Goal: Navigation & Orientation: Find specific page/section

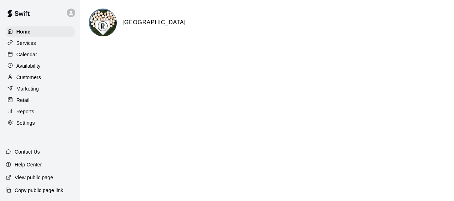
click at [33, 52] on p "Calendar" at bounding box center [26, 54] width 21 height 7
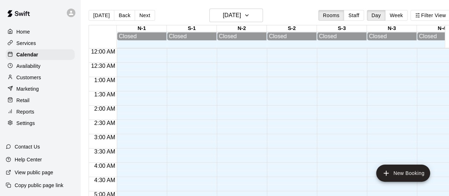
scroll to position [478, 0]
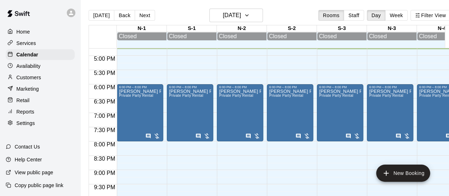
click at [34, 80] on p "Customers" at bounding box center [28, 77] width 25 height 7
